Goal: Complete application form: Complete application form

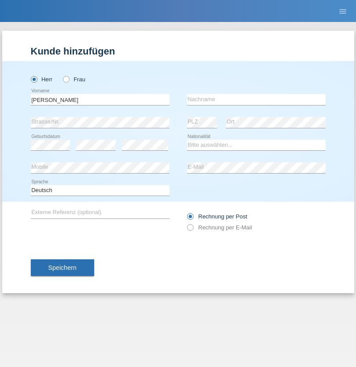
type input "David"
click at [256, 99] on input "text" at bounding box center [256, 99] width 138 height 11
type input "Senn"
select select "CH"
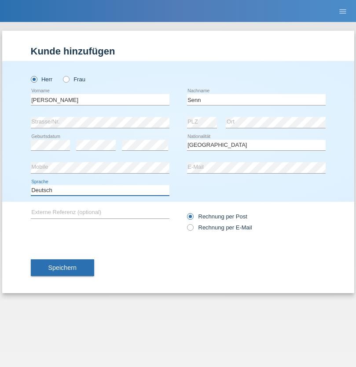
select select "en"
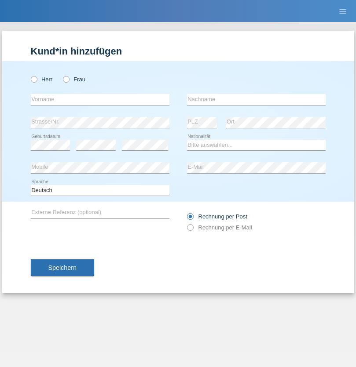
radio input "true"
click at [100, 99] on input "text" at bounding box center [100, 99] width 138 height 11
type input "[PERSON_NAME]"
click at [256, 99] on input "text" at bounding box center [256, 99] width 138 height 11
type input "[PERSON_NAME]"
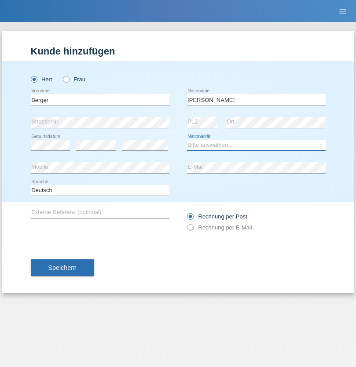
select select "CH"
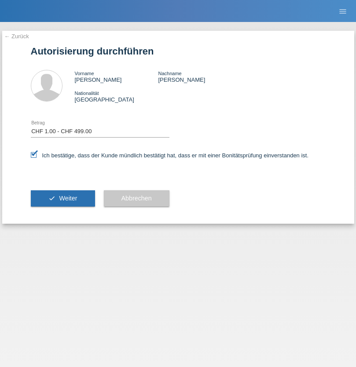
select select "1"
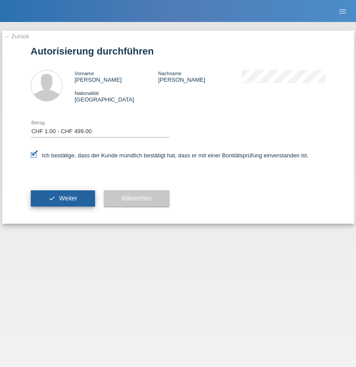
click at [62, 198] on span "Weiter" at bounding box center [68, 198] width 18 height 7
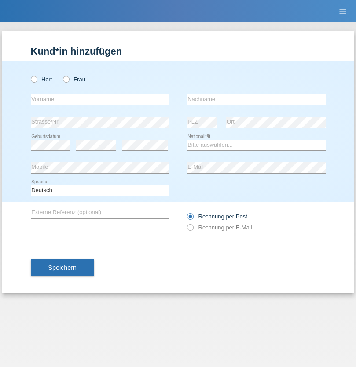
radio input "true"
select select "DE"
select select "C"
select select "07"
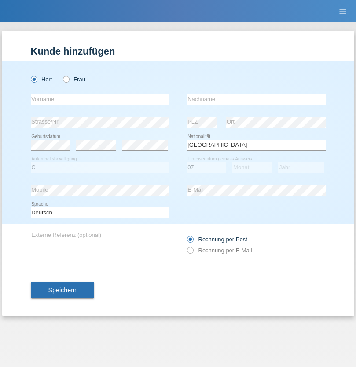
select select "11"
select select "1972"
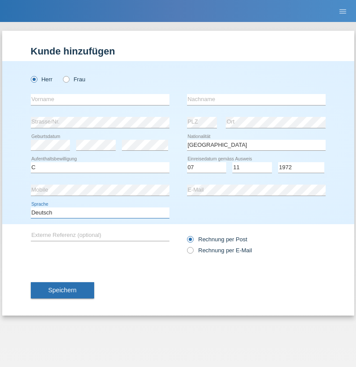
select select "en"
